Goal: Communication & Community: Ask a question

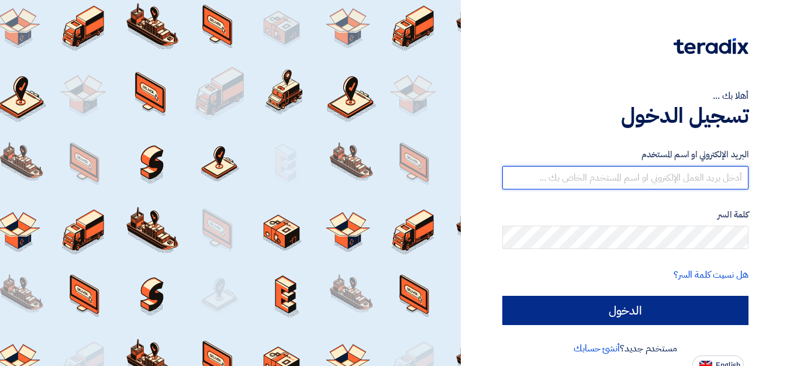
type input "sales@alokort.com"
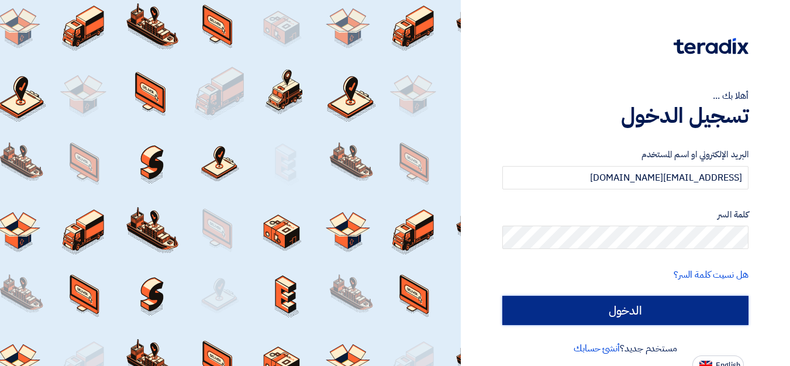
click at [646, 313] on input "الدخول" at bounding box center [625, 310] width 246 height 29
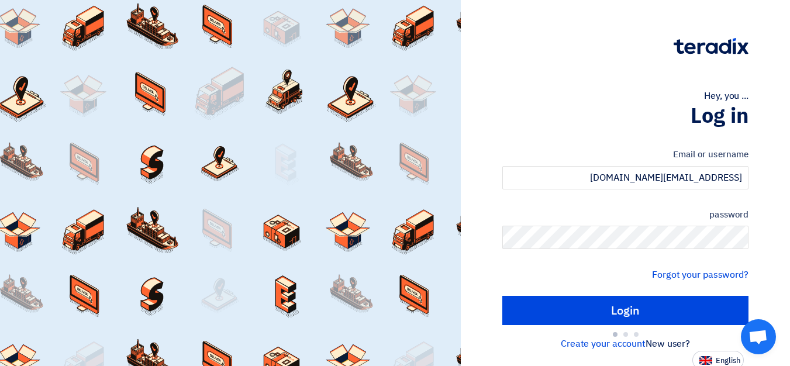
type input "Sign in"
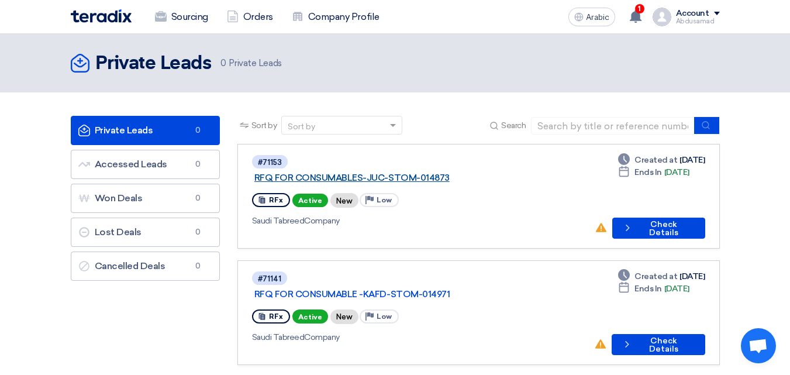
click at [360, 173] on font "RFQ FOR CONSUMABLES-JUC-STOM-014873" at bounding box center [351, 178] width 195 height 11
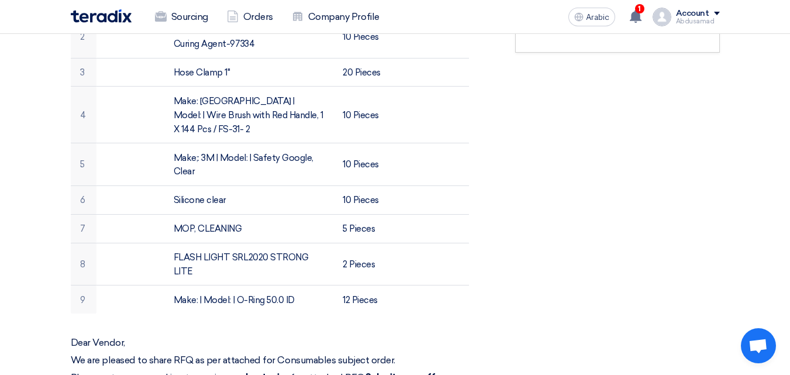
scroll to position [526, 0]
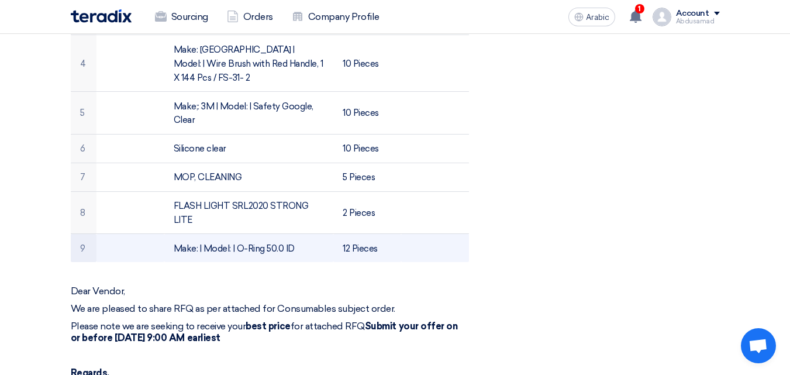
click at [298, 237] on td "Make: | Model: | O-Ring 50.0 ID" at bounding box center [248, 248] width 169 height 28
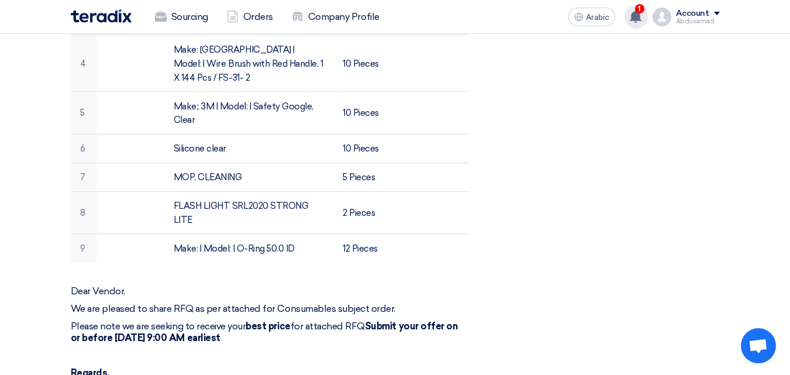
click at [633, 16] on use at bounding box center [636, 16] width 12 height 13
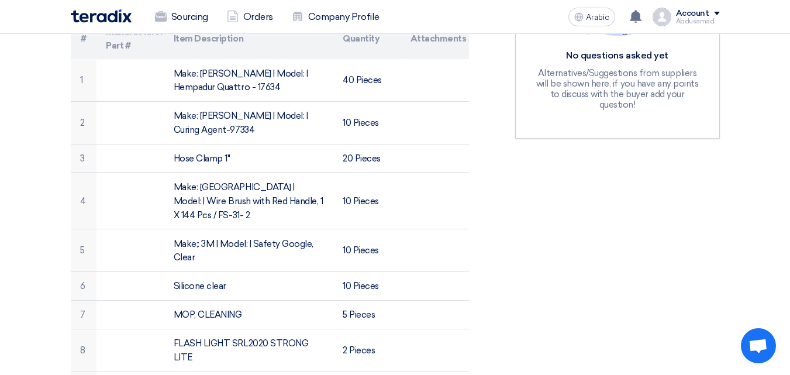
scroll to position [409, 0]
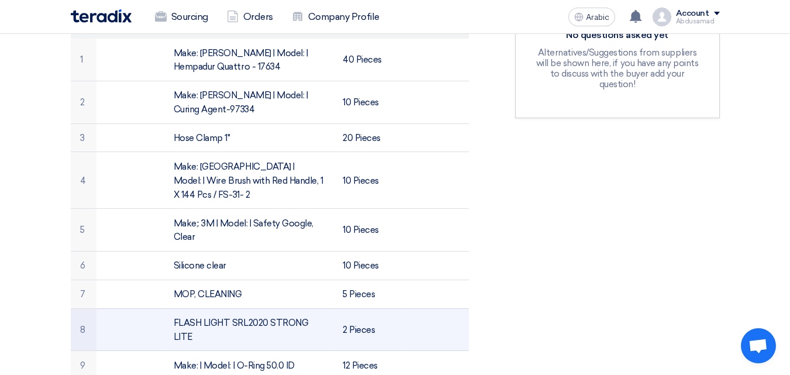
drag, startPoint x: 197, startPoint y: 323, endPoint x: 167, endPoint y: 306, distance: 34.6
click at [167, 308] on td "FLASH LIGHT SRL2020 STRONG LITE" at bounding box center [248, 329] width 169 height 43
copy font "FLASH LIGHT SRL2020 STRONG LITE"
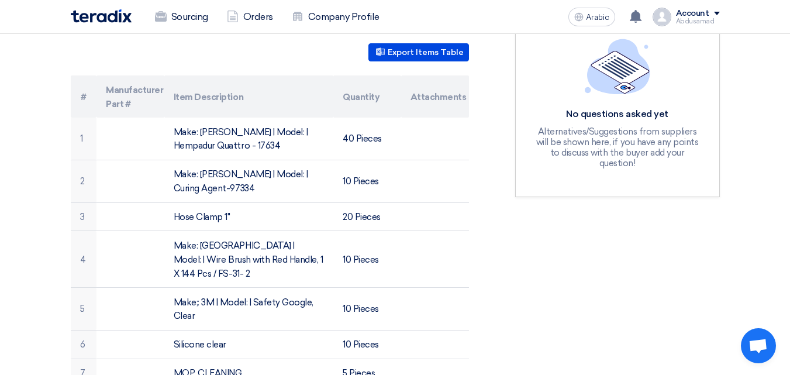
scroll to position [351, 0]
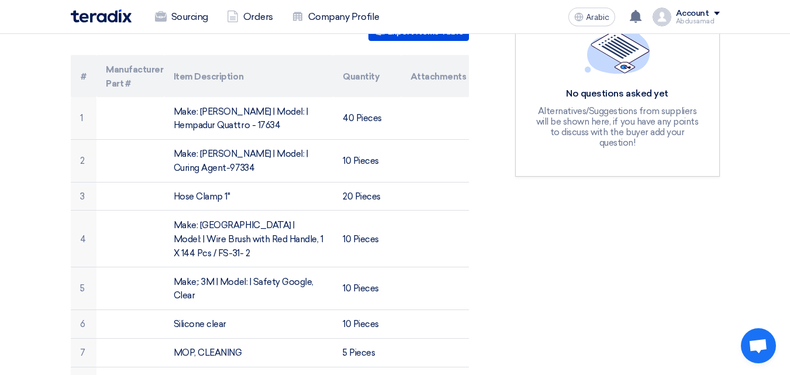
click at [609, 122] on font "Alternatives/Suggestions from suppliers will be shown here, if you have any poi…" at bounding box center [617, 127] width 163 height 42
drag, startPoint x: 623, startPoint y: 98, endPoint x: 622, endPoint y: 87, distance: 11.7
click at [623, 97] on font "No questions asked yet" at bounding box center [617, 93] width 102 height 11
click at [616, 48] on img at bounding box center [617, 45] width 65 height 55
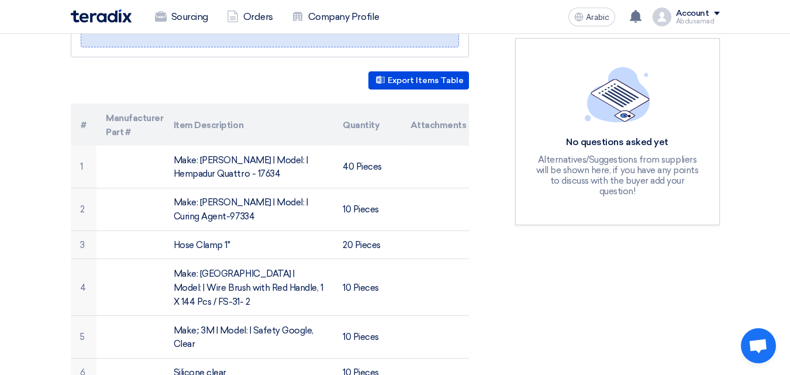
scroll to position [234, 0]
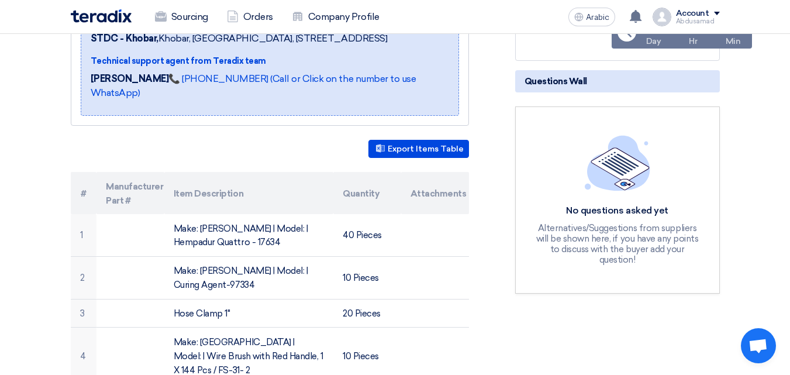
click at [591, 83] on h5 "Questions Wall" at bounding box center [617, 81] width 205 height 22
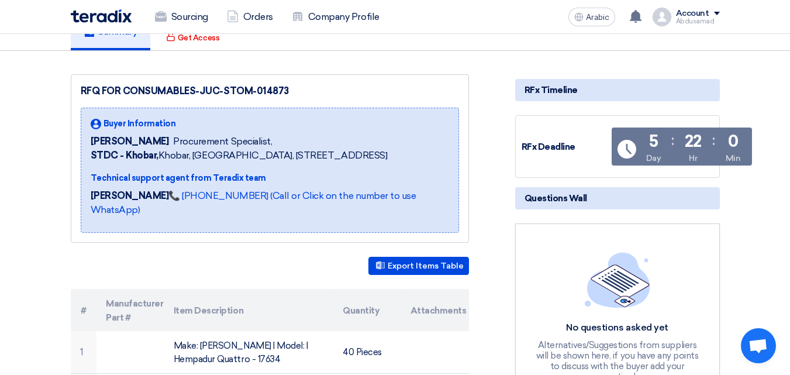
scroll to position [0, 0]
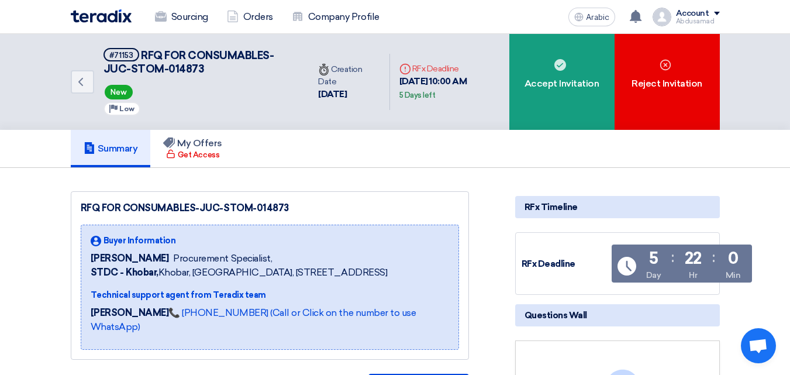
drag, startPoint x: 558, startPoint y: 212, endPoint x: 632, endPoint y: 217, distance: 74.5
click at [558, 212] on font "RFx Timeline" at bounding box center [551, 207] width 53 height 11
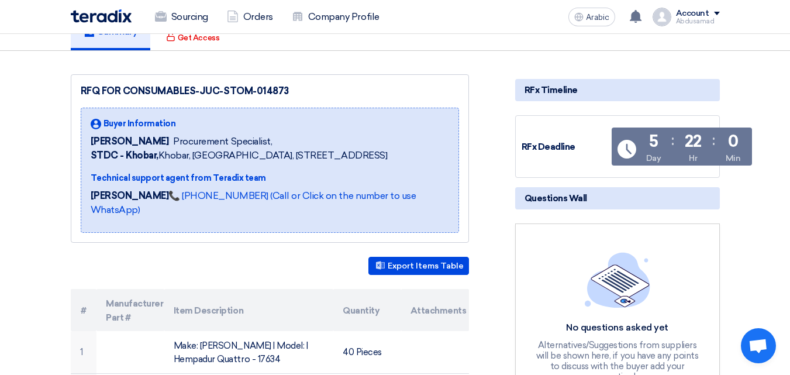
click at [618, 195] on h5 "Questions Wall" at bounding box center [617, 198] width 205 height 22
click at [622, 277] on img at bounding box center [617, 279] width 65 height 55
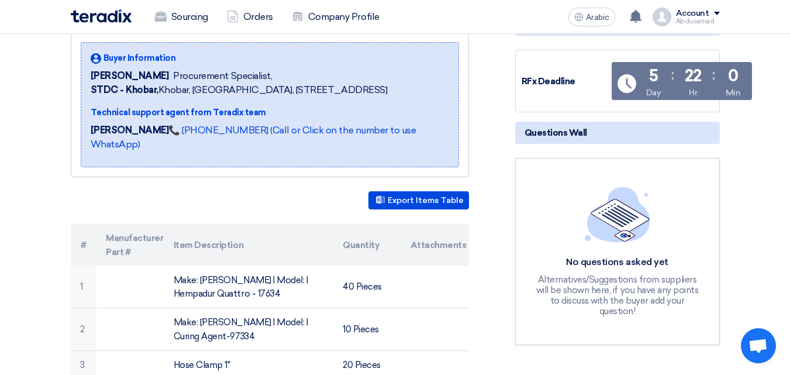
scroll to position [234, 0]
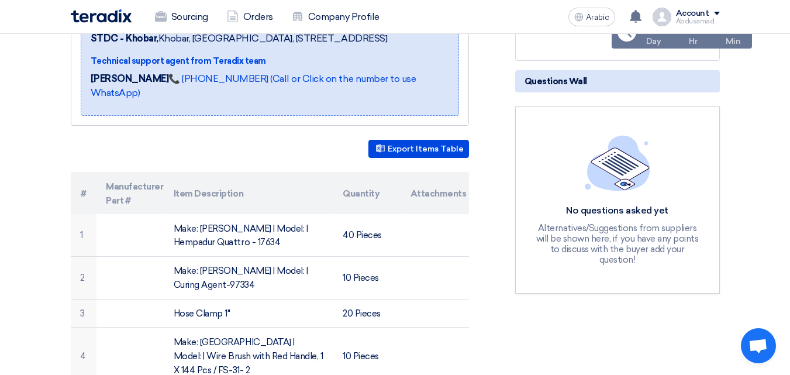
click at [753, 339] on span "Open chat" at bounding box center [758, 347] width 19 height 16
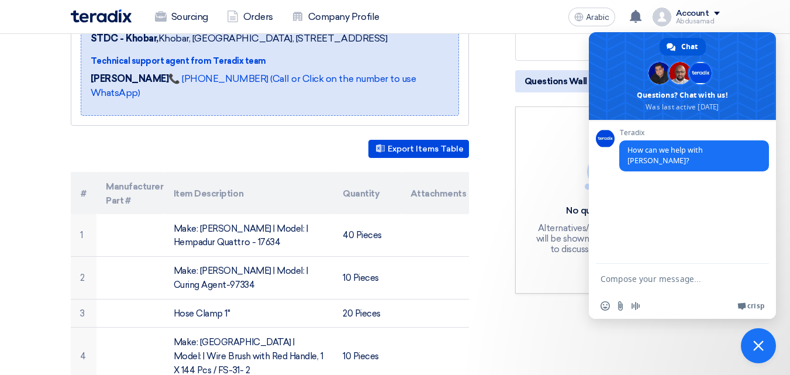
scroll to position [0, 0]
click at [629, 176] on div "Teradix How can we help with Teradix?" at bounding box center [682, 192] width 187 height 144
click at [761, 342] on span "Close chat" at bounding box center [758, 345] width 11 height 11
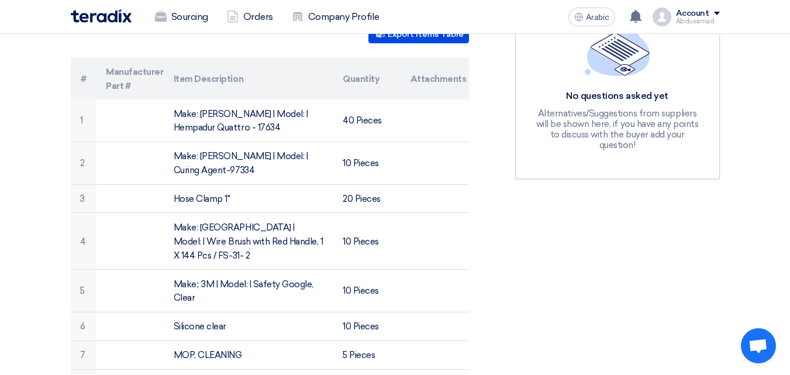
scroll to position [351, 0]
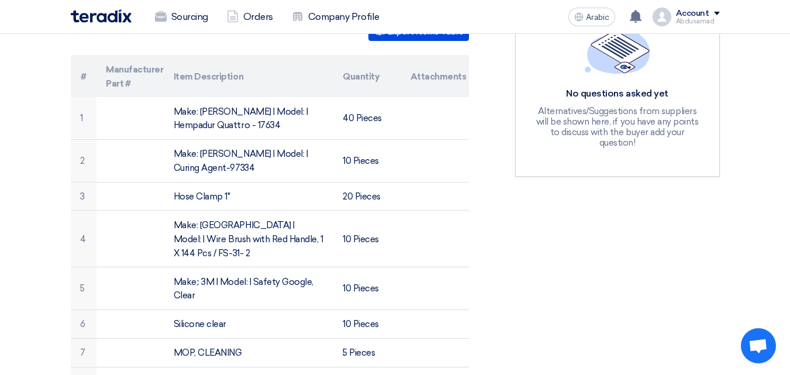
click at [595, 130] on font "Alternatives/Suggestions from suppliers will be shown here, if you have any poi…" at bounding box center [617, 127] width 163 height 42
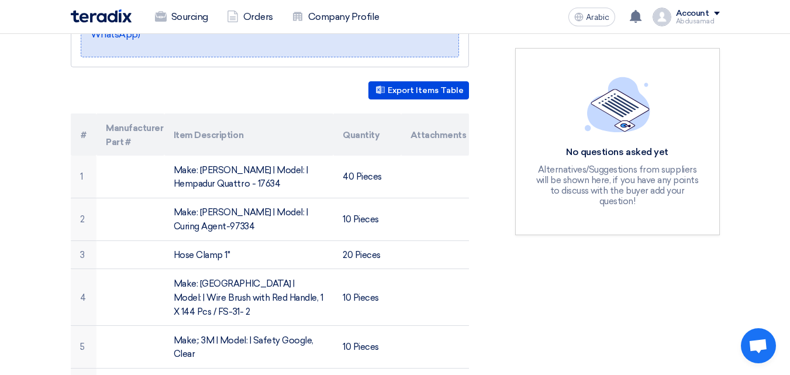
click at [632, 145] on div "No questions asked yet Alternatives/Suggestions from suppliers will be shown he…" at bounding box center [617, 141] width 171 height 129
drag, startPoint x: 601, startPoint y: 149, endPoint x: 610, endPoint y: 195, distance: 47.0
click at [603, 160] on div "No questions asked yet Alternatives/Suggestions from suppliers will be shown he…" at bounding box center [617, 176] width 171 height 60
click at [612, 185] on font "Alternatives/Suggestions from suppliers will be shown here, if you have any poi…" at bounding box center [617, 185] width 163 height 42
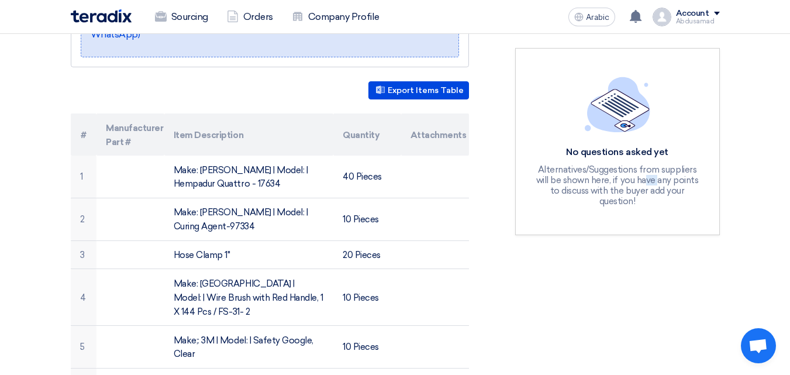
click at [612, 185] on font "Alternatives/Suggestions from suppliers will be shown here, if you have any poi…" at bounding box center [617, 185] width 163 height 42
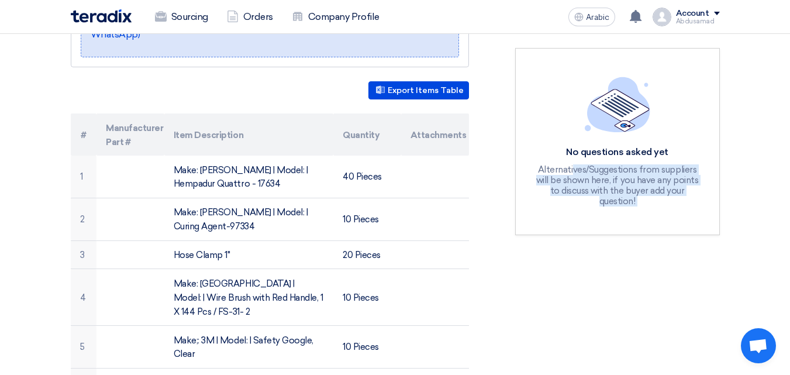
click at [612, 185] on font "Alternatives/Suggestions from suppliers will be shown here, if you have any poi…" at bounding box center [617, 185] width 163 height 42
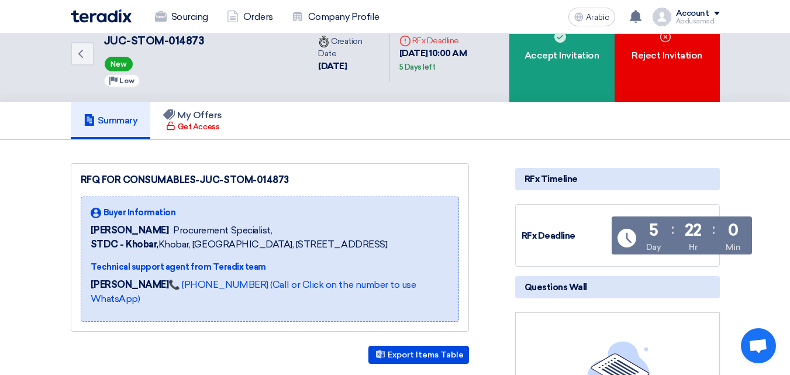
scroll to position [0, 0]
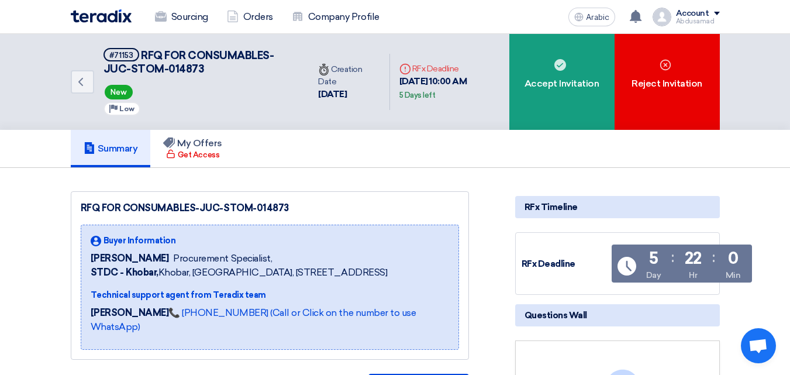
click at [558, 316] on font "Questions Wall" at bounding box center [556, 315] width 63 height 11
click at [672, 315] on h5 "Questions Wall" at bounding box center [617, 315] width 205 height 22
click at [739, 53] on div "Back #71153 RFQ FOR CONSUMABLES-JUC-STOM-014873 New Priority Low Time Creation …" at bounding box center [395, 82] width 790 height 96
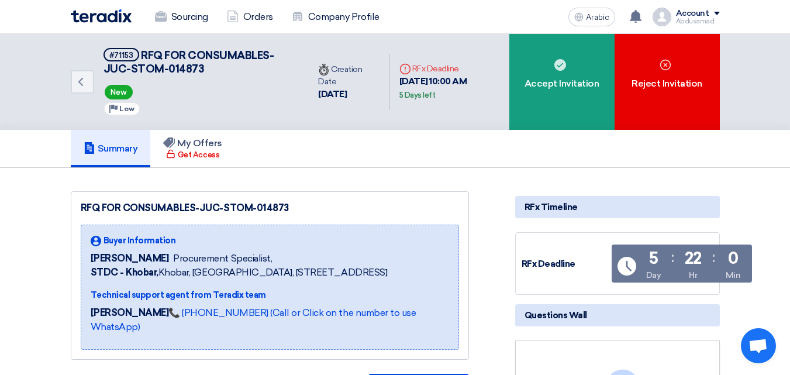
drag, startPoint x: 618, startPoint y: 150, endPoint x: 603, endPoint y: 145, distance: 15.9
click at [619, 150] on div "Summary My Offers Get Access" at bounding box center [395, 148] width 649 height 37
click at [465, 141] on div "Summary My Offers Get Access" at bounding box center [395, 148] width 649 height 37
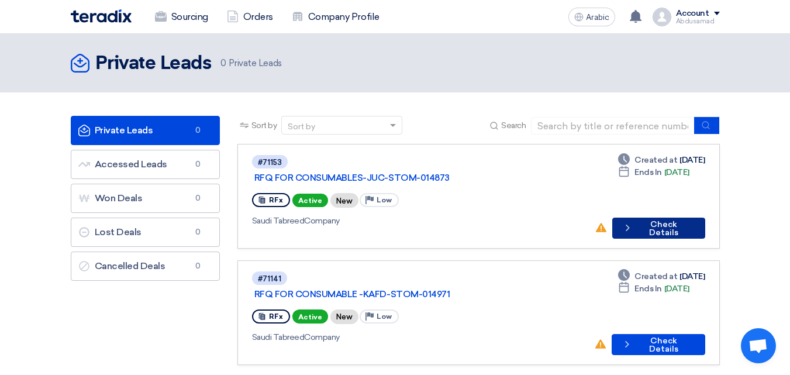
click at [649, 219] on font "Check Details" at bounding box center [663, 228] width 29 height 18
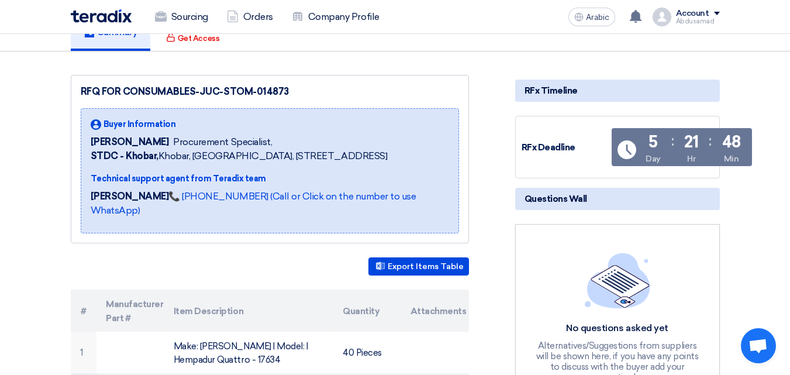
scroll to position [117, 0]
click at [570, 207] on h5 "Questions Wall" at bounding box center [617, 198] width 205 height 22
click at [570, 204] on font "Questions Wall" at bounding box center [556, 198] width 63 height 11
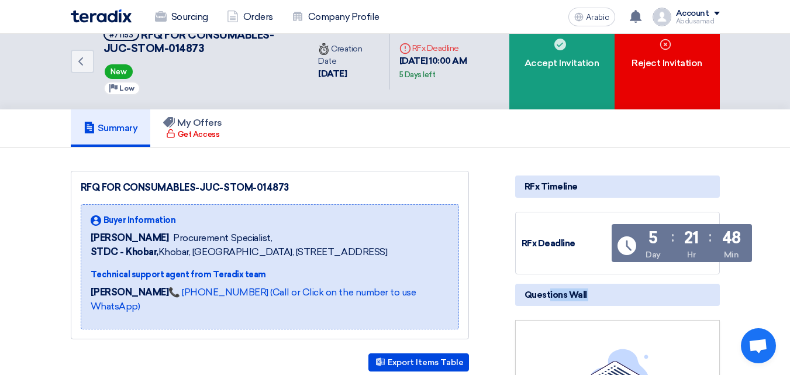
scroll to position [0, 0]
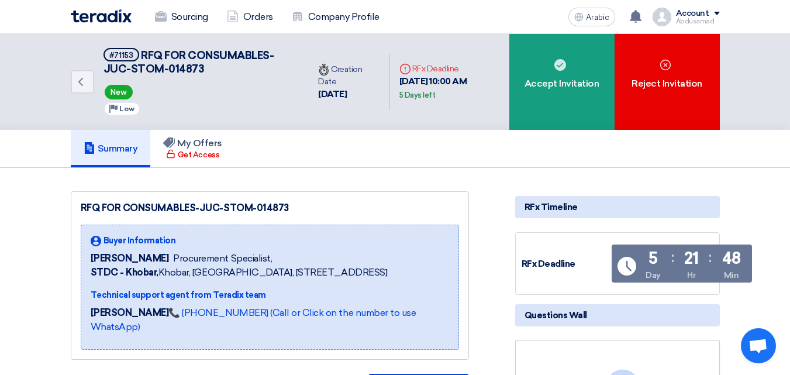
click at [585, 213] on div "RFx Timeline" at bounding box center [617, 207] width 205 height 22
click at [563, 204] on font "RFx Timeline" at bounding box center [551, 207] width 53 height 11
click at [135, 154] on h5 "Summary" at bounding box center [111, 149] width 54 height 12
click at [289, 153] on div "Summary My Offers Get Access" at bounding box center [395, 148] width 649 height 37
click at [179, 12] on font "Sourcing" at bounding box center [189, 16] width 37 height 11
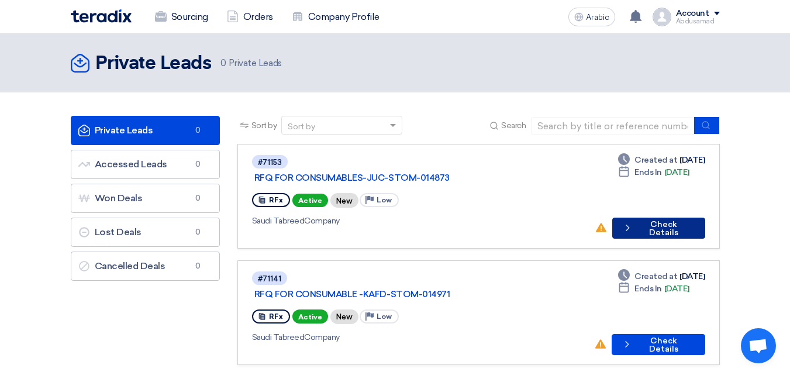
click at [658, 218] on button "Check details Check Details" at bounding box center [658, 228] width 93 height 21
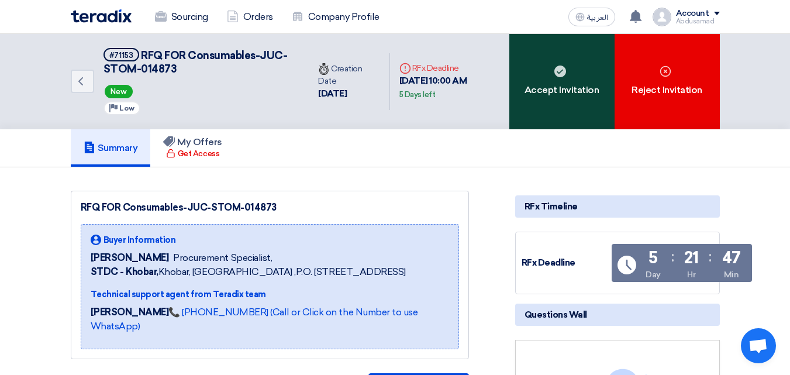
click at [544, 88] on div "Accept Invitation" at bounding box center [561, 81] width 105 height 95
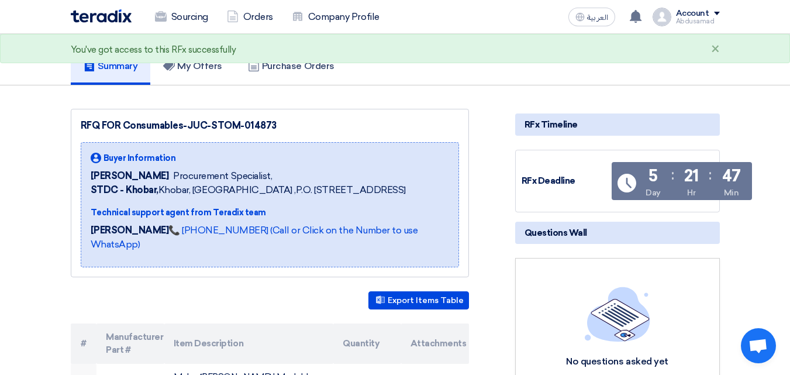
scroll to position [117, 0]
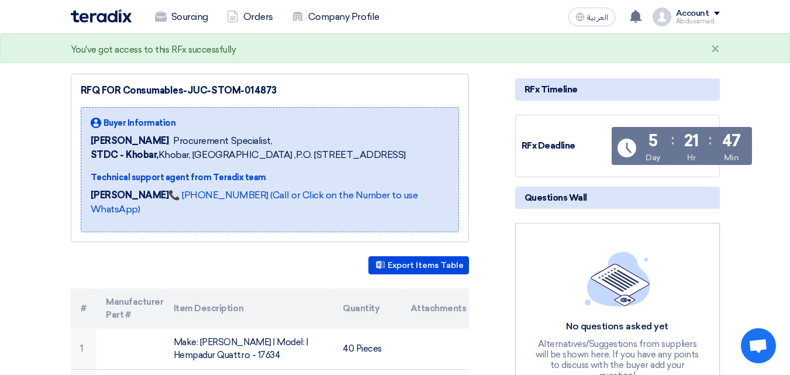
click at [572, 203] on span "Questions Wall" at bounding box center [556, 197] width 63 height 13
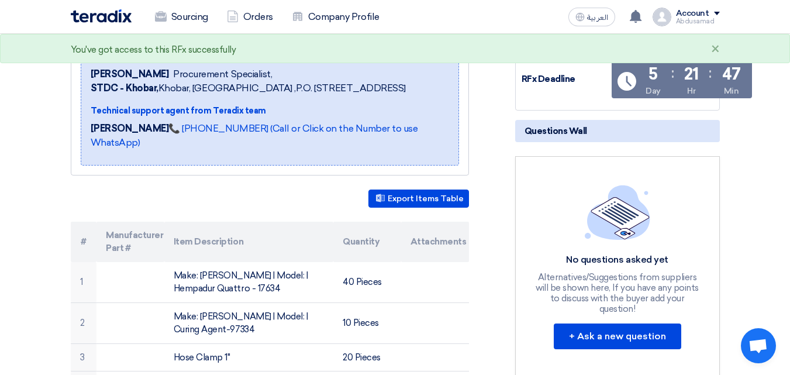
scroll to position [234, 0]
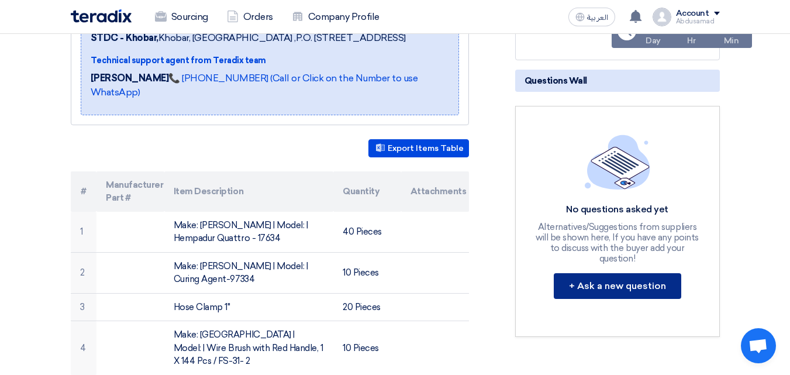
click at [590, 279] on button "+ Ask a new question" at bounding box center [617, 286] width 127 height 26
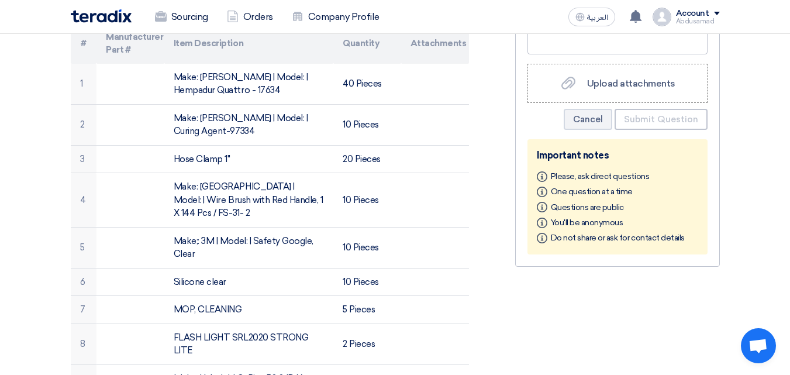
scroll to position [292, 0]
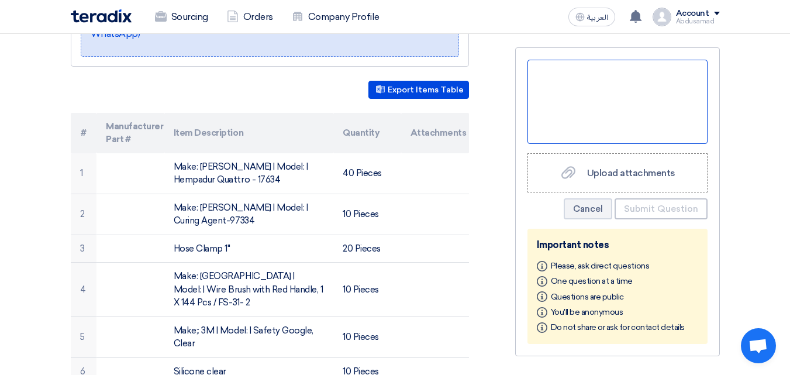
click at [570, 85] on div at bounding box center [617, 102] width 180 height 84
click at [561, 89] on div "I" at bounding box center [617, 102] width 180 height 84
click at [554, 77] on div "I" at bounding box center [617, 102] width 180 height 84
click at [544, 74] on div "I" at bounding box center [617, 102] width 180 height 84
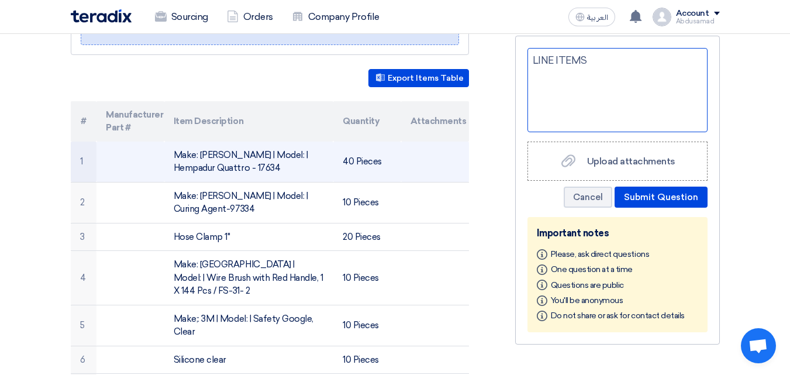
scroll to position [234, 0]
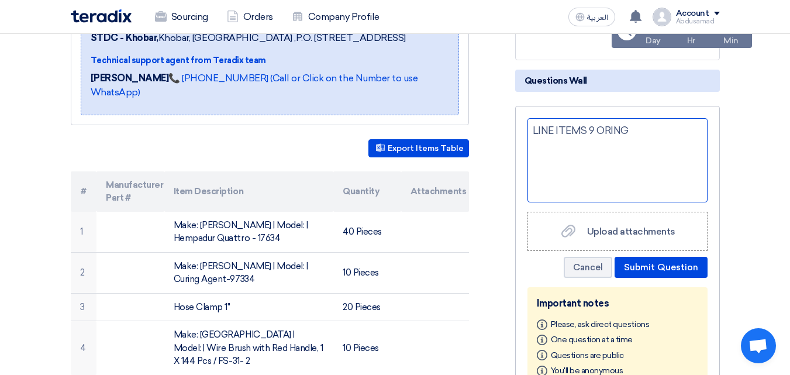
click at [585, 131] on div "LINE ITEMS 9 ORING" at bounding box center [617, 160] width 180 height 84
click at [586, 130] on div "LINE ITEMS# 9 ORING" at bounding box center [617, 160] width 180 height 84
click at [587, 128] on div "LINE ITEMS# 9 ORING" at bounding box center [617, 160] width 180 height 84
click at [592, 127] on div "LINE ITEMS# 9 ORING" at bounding box center [617, 160] width 180 height 84
click at [594, 132] on div "LINE ITEMS 9 ORING" at bounding box center [617, 160] width 180 height 84
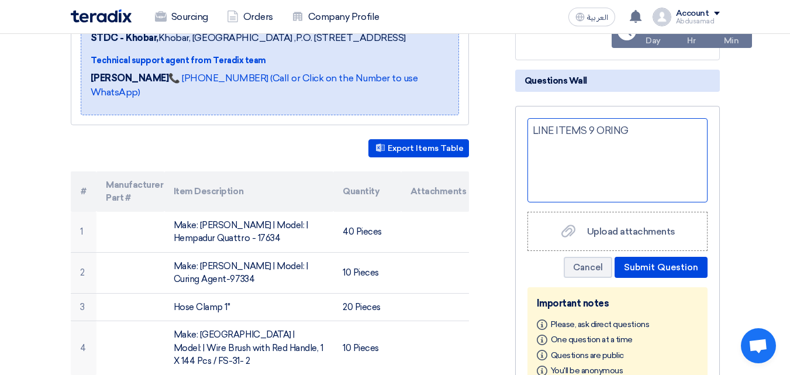
click at [630, 132] on div "LINE ITEMS 9 ORING" at bounding box center [617, 160] width 180 height 84
click at [637, 127] on div "LINE ITEMS 9 ORING tins" at bounding box center [617, 160] width 180 height 84
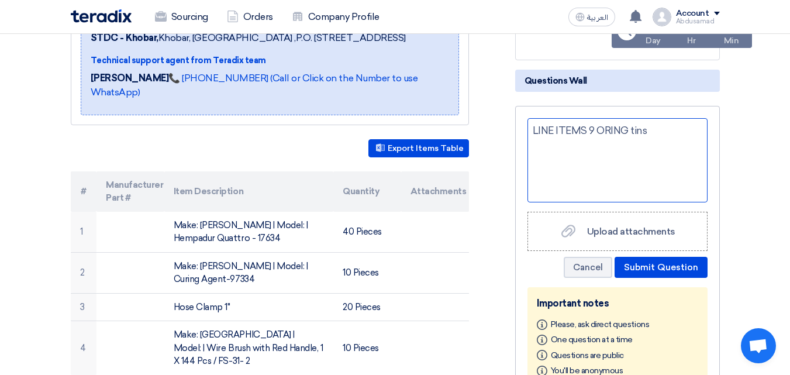
click at [637, 127] on div "LINE ITEMS 9 ORING tins" at bounding box center [617, 160] width 180 height 84
click at [646, 130] on div "LINE ITEMS 9 ORING tins" at bounding box center [617, 160] width 180 height 84
drag, startPoint x: 646, startPoint y: 130, endPoint x: 634, endPoint y: 155, distance: 27.2
click at [634, 154] on div "LINE ITEMS 9 ORING tikes" at bounding box center [617, 160] width 180 height 84
click at [660, 125] on div "LINE ITEMS 9 ORING tikes" at bounding box center [617, 160] width 180 height 84
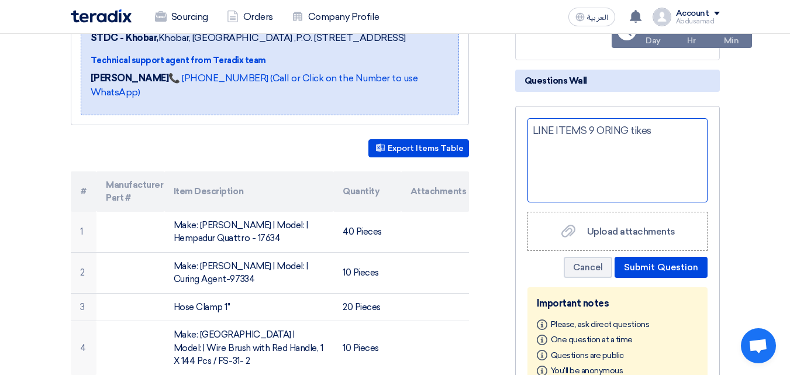
drag, startPoint x: 630, startPoint y: 130, endPoint x: 664, endPoint y: 130, distance: 33.9
click at [664, 130] on div "LINE ITEMS 9 ORING tikes" at bounding box center [617, 160] width 180 height 84
drag, startPoint x: 654, startPoint y: 130, endPoint x: 681, endPoint y: 130, distance: 26.9
click at [681, 130] on div "LINE ITEMS 9 ORING trikinis" at bounding box center [617, 160] width 180 height 84
click at [656, 126] on div "LINE ITEMS 9 ORING thinksplease" at bounding box center [617, 160] width 180 height 84
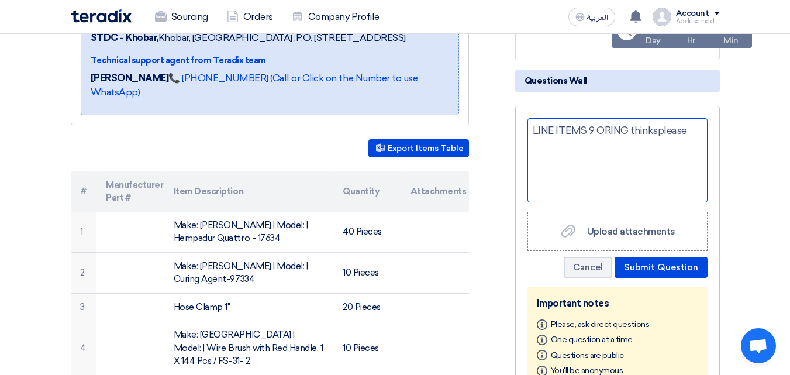
click at [656, 126] on div "LINE ITEMS 9 ORING thinksplease" at bounding box center [617, 160] width 180 height 84
click at [602, 128] on div "LINE ITEMS 9 ORING thinks please" at bounding box center [617, 160] width 180 height 84
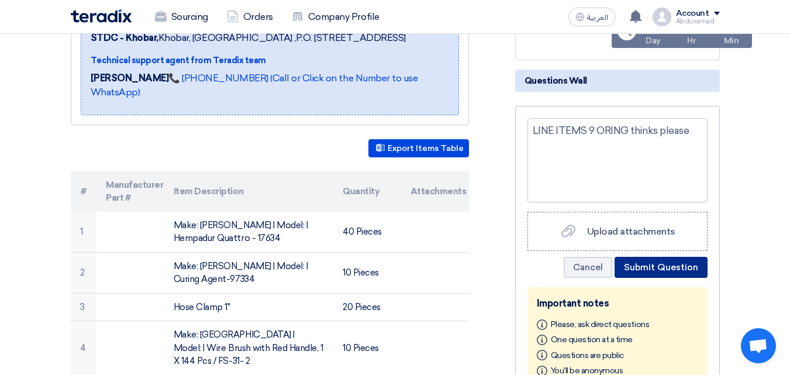
click at [658, 265] on button "Submit Question" at bounding box center [661, 267] width 93 height 21
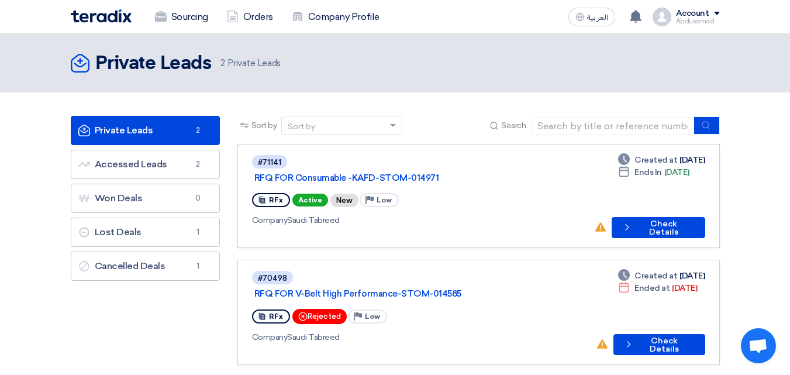
click at [159, 127] on link "Private Leads Private Leads 2" at bounding box center [145, 130] width 149 height 29
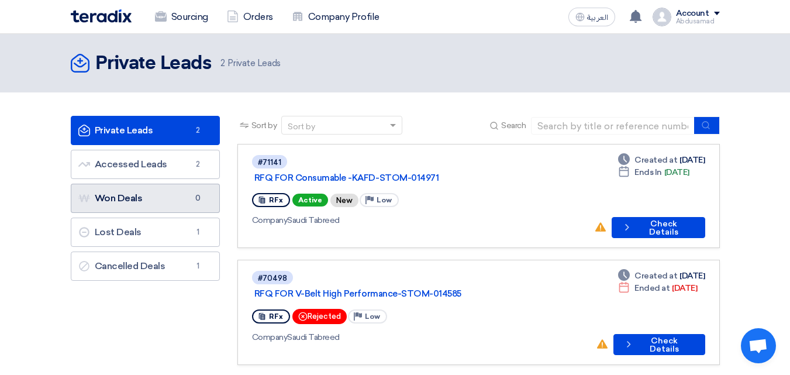
click at [173, 202] on link "Won Deals Won Deals 0" at bounding box center [145, 198] width 149 height 29
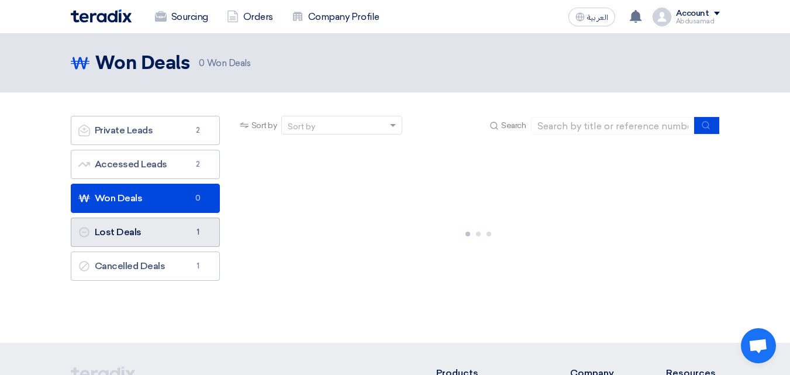
click at [169, 227] on link "Lost Deals Lost Deals 1" at bounding box center [145, 232] width 149 height 29
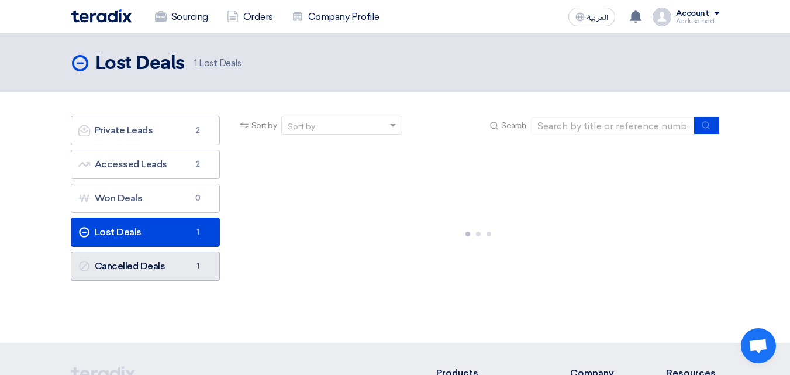
click at [176, 264] on link "Cancelled Deals Cancelled Deals 1" at bounding box center [145, 265] width 149 height 29
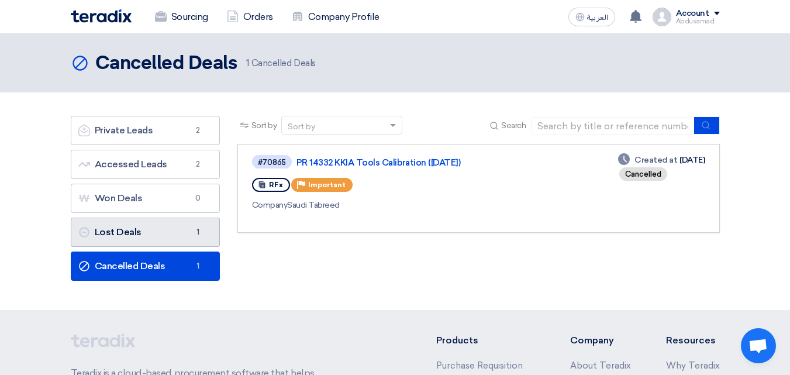
click at [174, 232] on link "Lost Deals Lost Deals 1" at bounding box center [145, 232] width 149 height 29
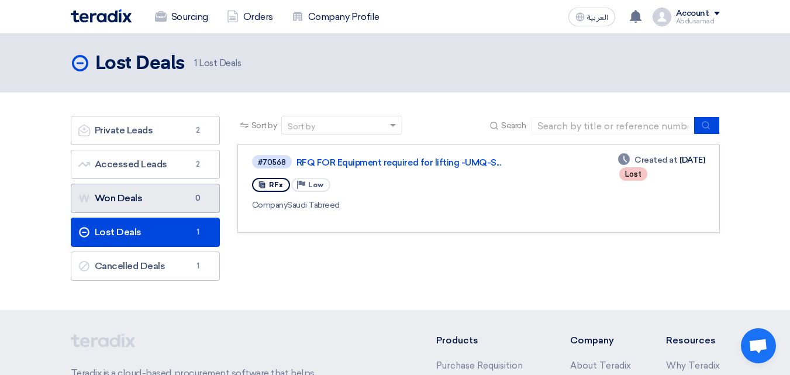
click at [177, 195] on link "Won Deals Won Deals 0" at bounding box center [145, 198] width 149 height 29
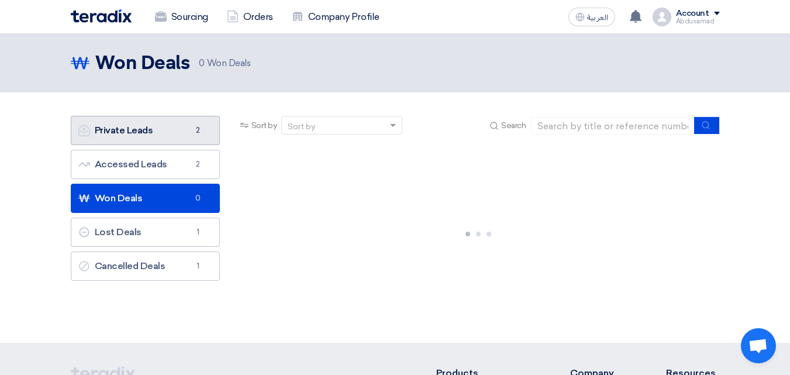
click at [177, 132] on link "Private Leads Private Leads 2" at bounding box center [145, 130] width 149 height 29
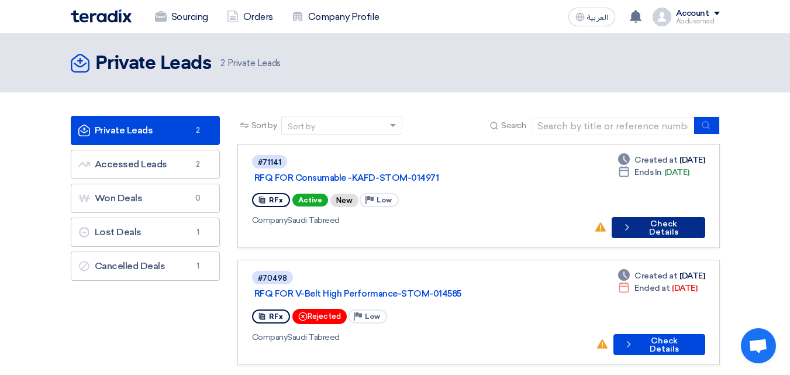
click at [663, 217] on button "Check details Check Details" at bounding box center [658, 227] width 93 height 21
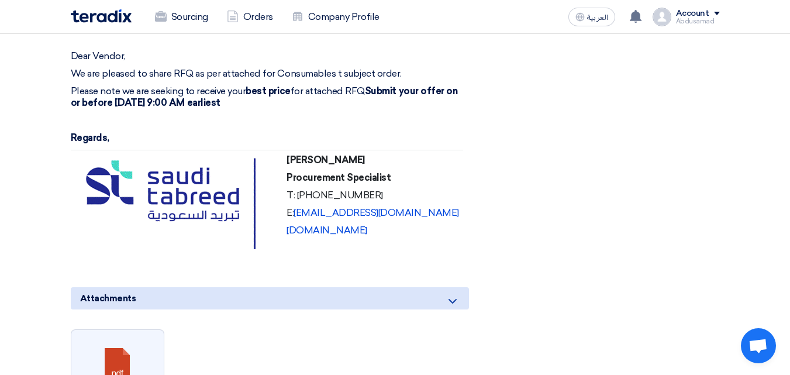
scroll to position [819, 0]
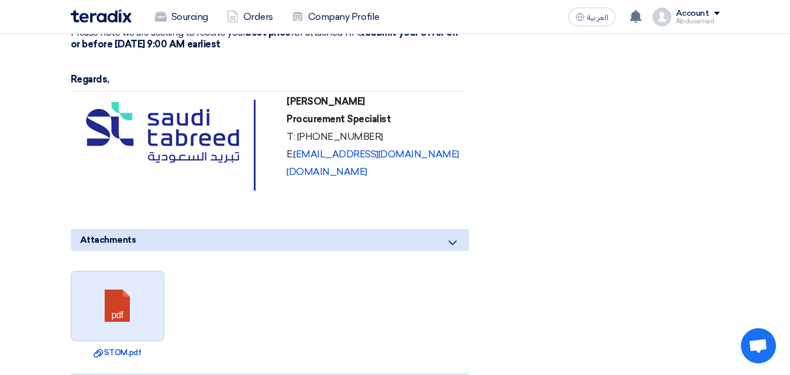
click at [115, 287] on link at bounding box center [118, 306] width 94 height 70
